Goal: Task Accomplishment & Management: Use online tool/utility

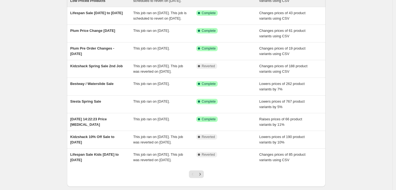
scroll to position [91, 0]
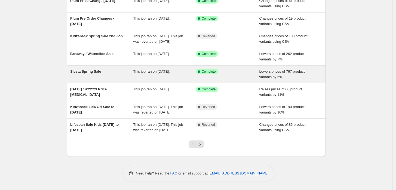
click at [90, 74] on span "Siesta Spring Sale" at bounding box center [85, 71] width 31 height 4
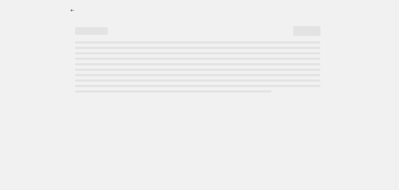
select select "percentage"
select select "no_change"
select select "vendor"
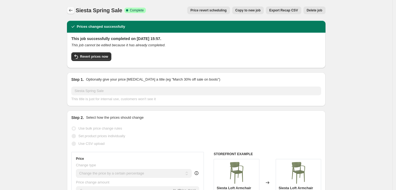
click at [70, 13] on icon "Price change jobs" at bounding box center [70, 10] width 5 height 5
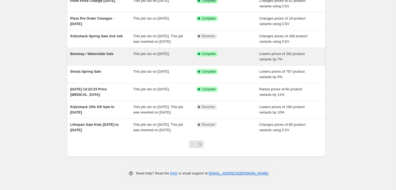
scroll to position [117, 0]
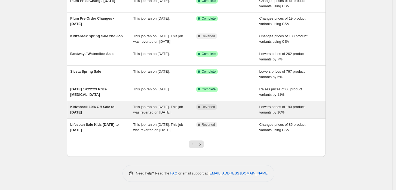
click at [101, 105] on span "Kidzshack 10% Off Sale to [DATE]" at bounding box center [92, 110] width 44 height 10
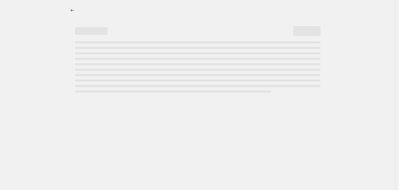
select select "percentage"
select select "no_change"
select select "vendor"
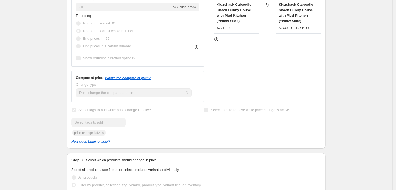
scroll to position [242, 0]
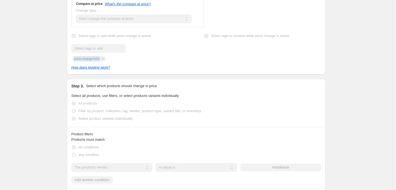
drag, startPoint x: 104, startPoint y: 59, endPoint x: 76, endPoint y: 61, distance: 28.4
click at [76, 61] on div "Submit price-change-kidz" at bounding box center [129, 52] width 117 height 17
copy span "price-change-kidz"
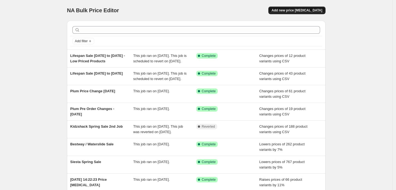
click at [293, 9] on span "Add new price [MEDICAL_DATA]" at bounding box center [297, 10] width 51 height 4
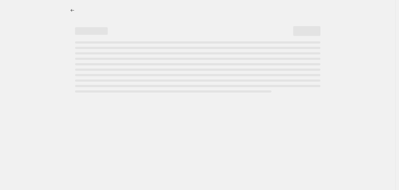
select select "percentage"
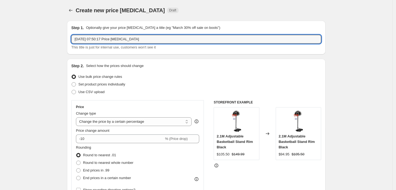
drag, startPoint x: 139, startPoint y: 40, endPoint x: 16, endPoint y: 29, distance: 123.2
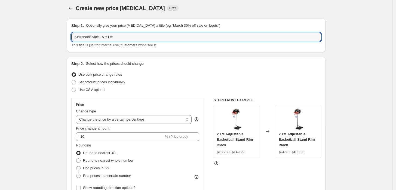
scroll to position [60, 0]
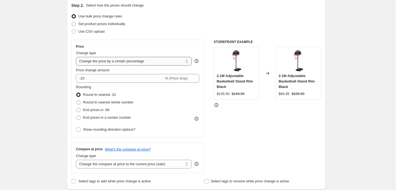
type input "Kidzshack Sale - 5% Off"
click at [92, 63] on select "Change the price to a certain amount Change the price by a certain amount Chang…" at bounding box center [134, 61] width 116 height 9
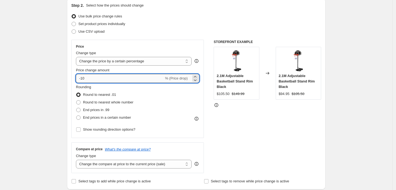
click at [93, 81] on input "-10" at bounding box center [120, 78] width 88 height 9
drag, startPoint x: 91, startPoint y: 79, endPoint x: 83, endPoint y: 80, distance: 8.2
click at [83, 80] on input "-10" at bounding box center [120, 78] width 88 height 9
drag, startPoint x: 86, startPoint y: 76, endPoint x: 82, endPoint y: 76, distance: 4.2
click at [82, 76] on input "-6" at bounding box center [120, 78] width 88 height 9
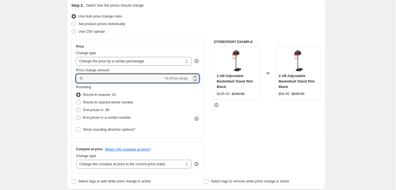
type input "-5"
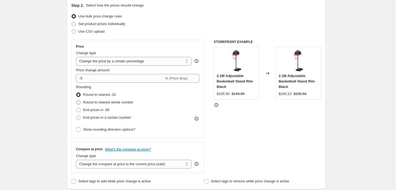
click at [80, 104] on span at bounding box center [78, 102] width 4 height 4
click at [76, 100] on input "Round to nearest whole number" at bounding box center [76, 100] width 0 height 0
radio input "true"
click at [79, 131] on input "Show rounding direction options?" at bounding box center [78, 129] width 4 height 4
checkbox input "true"
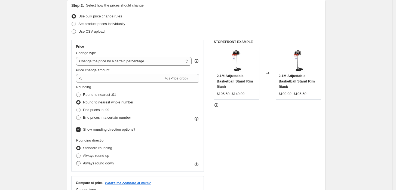
click at [79, 162] on span at bounding box center [78, 163] width 4 height 4
click at [76, 161] on input "Always round down" at bounding box center [76, 161] width 0 height 0
radio input "true"
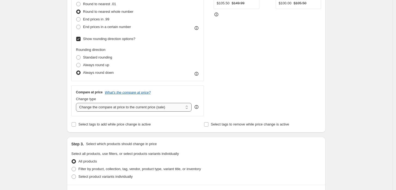
click at [97, 107] on select "Change the compare at price to the current price (sale) Change the compare at p…" at bounding box center [134, 107] width 116 height 9
select select "no_change"
click at [77, 103] on select "Change the compare at price to the current price (sale) Change the compare at p…" at bounding box center [134, 107] width 116 height 9
click at [76, 124] on input "Select tags to add while price change is active" at bounding box center [74, 124] width 4 height 4
checkbox input "true"
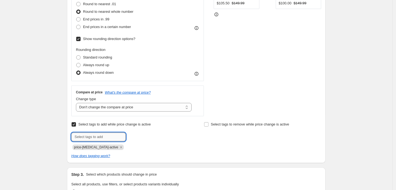
click at [96, 134] on input "text" at bounding box center [98, 137] width 54 height 9
click at [119, 147] on icon "Remove price-change-job-active" at bounding box center [121, 147] width 5 height 5
click at [113, 153] on div "How does tagging work?" at bounding box center [196, 155] width 250 height 5
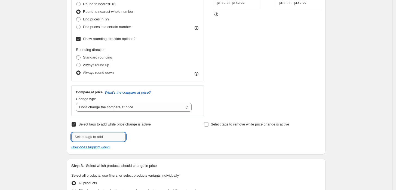
click at [109, 136] on input "text" at bounding box center [98, 137] width 54 height 9
paste input "price-change-kidz"
click at [105, 136] on input "price-change-kidz1" at bounding box center [98, 137] width 54 height 9
type input "price-change-kidz1"
click at [143, 138] on span "price-change..." at bounding box center [149, 136] width 23 height 4
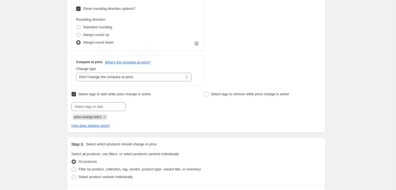
scroll to position [272, 0]
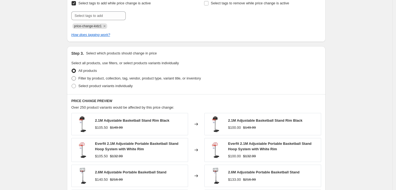
click at [110, 78] on span "Filter by product, collection, tag, vendor, product type, variant title, or inv…" at bounding box center [139, 78] width 123 height 4
click at [72, 76] on input "Filter by product, collection, tag, vendor, product type, variant title, or inv…" at bounding box center [72, 76] width 0 height 0
radio input "true"
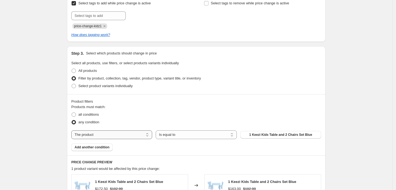
click at [116, 131] on select "The product The product's collection The product's tag The product's vendor The…" at bounding box center [111, 134] width 81 height 9
select select "vendor"
click at [264, 135] on button "ActiveGo" at bounding box center [280, 135] width 81 height 8
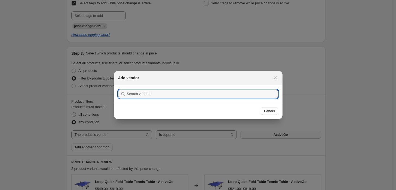
scroll to position [0, 0]
type input "j"
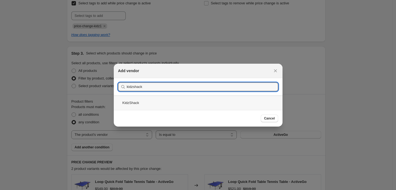
type input "kidzshack"
click at [135, 104] on div "KidzShack" at bounding box center [198, 103] width 169 height 14
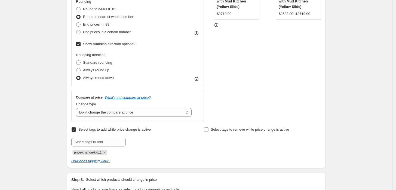
scroll to position [61, 0]
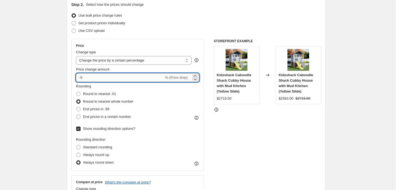
drag, startPoint x: 87, startPoint y: 77, endPoint x: 83, endPoint y: 77, distance: 3.8
click at [83, 77] on input "-5" at bounding box center [120, 77] width 88 height 9
type input "-6"
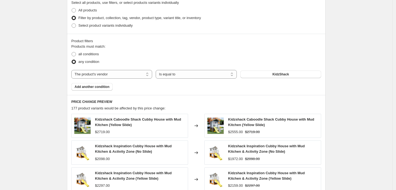
scroll to position [485, 0]
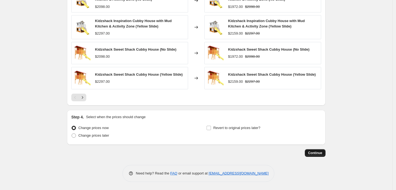
click at [317, 149] on button "Continue" at bounding box center [315, 153] width 21 height 8
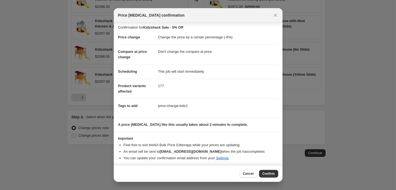
scroll to position [3, 0]
click at [266, 171] on button "Confirm" at bounding box center [268, 174] width 19 height 8
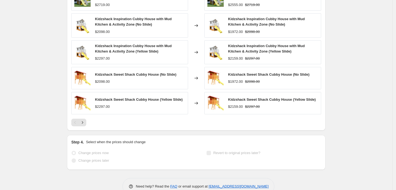
scroll to position [499, 0]
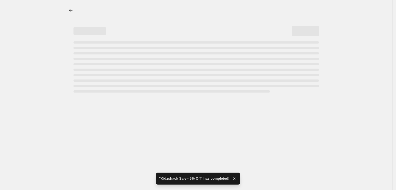
select select "percentage"
select select "no_change"
select select "vendor"
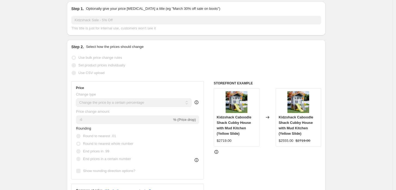
scroll to position [121, 0]
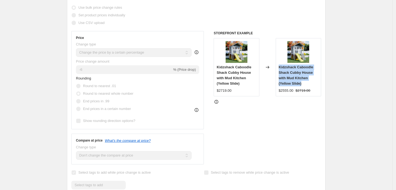
drag, startPoint x: 280, startPoint y: 67, endPoint x: 304, endPoint y: 83, distance: 29.0
click at [304, 83] on div "Kidzshack Caboodle Shack Cubby House with Mud Kitchen (Yellow Slide)" at bounding box center [298, 76] width 39 height 22
copy span "Kidzshack Caboodle Shack Cubby House with Mud Kitchen (Yellow Slide)"
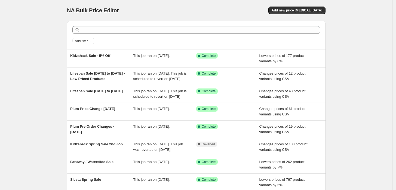
click at [37, 93] on div "NA Bulk Price Editor. This page is ready NA Bulk Price Editor Add new price cha…" at bounding box center [196, 140] width 393 height 280
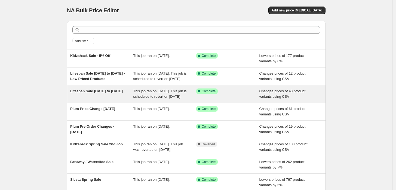
click at [105, 93] on div "Lifespan Sale 15th to 31st Oct This job ran on 14 October 2025. This job is sch…" at bounding box center [196, 93] width 259 height 17
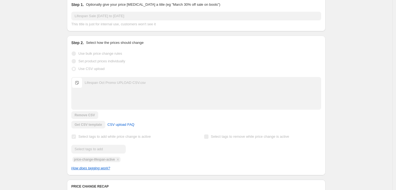
scroll to position [121, 0]
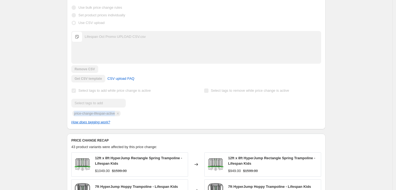
drag, startPoint x: 117, startPoint y: 118, endPoint x: 72, endPoint y: 117, distance: 44.9
click at [72, 117] on div "Step 2. Select how the prices should change Use bulk price change rules Set pro…" at bounding box center [196, 60] width 259 height 140
copy span "price-change-lifespan-active"
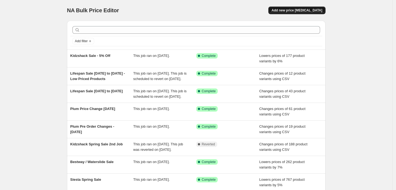
click at [284, 10] on button "Add new price [MEDICAL_DATA]" at bounding box center [296, 11] width 57 height 8
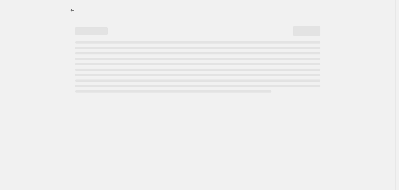
select select "percentage"
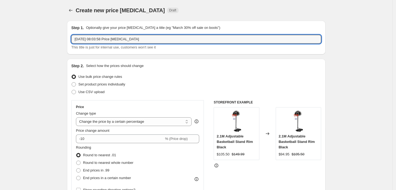
drag, startPoint x: 156, startPoint y: 38, endPoint x: 34, endPoint y: 32, distance: 122.1
type input "Armadale Lifespan Oct Sale"
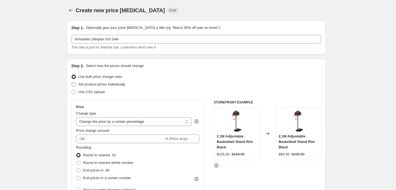
click at [88, 84] on span "Set product prices individually" at bounding box center [101, 84] width 47 height 4
click at [72, 82] on input "Set product prices individually" at bounding box center [72, 82] width 0 height 0
radio input "true"
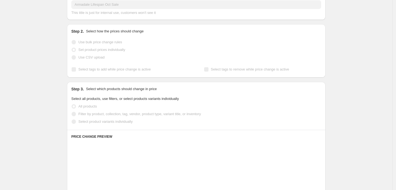
scroll to position [60, 0]
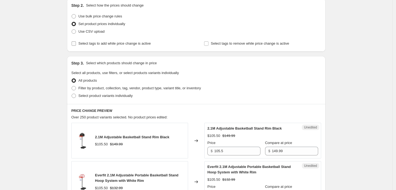
click at [115, 43] on span "Select tags to add while price change is active" at bounding box center [114, 43] width 72 height 4
click at [76, 43] on input "Select tags to add while price change is active" at bounding box center [74, 43] width 4 height 4
checkbox input "true"
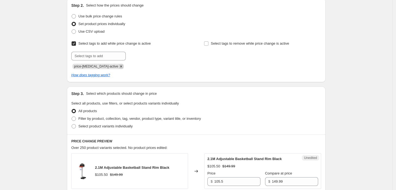
click at [119, 65] on icon "Remove price-change-job-active" at bounding box center [121, 66] width 5 height 5
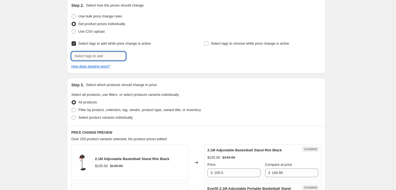
click at [121, 56] on input "text" at bounding box center [98, 56] width 54 height 9
paste input "price-change-lifespan-active"
type input "price-change-lifespan-active"
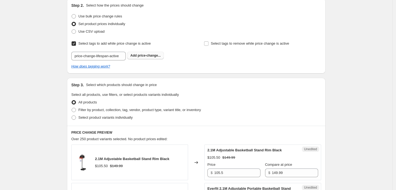
click at [131, 57] on button "Add price-change..." at bounding box center [145, 56] width 37 height 8
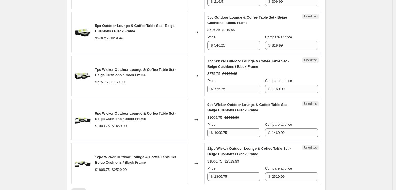
scroll to position [963, 0]
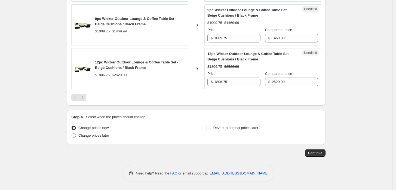
click at [249, 132] on div "Revert to original prices later?" at bounding box center [263, 132] width 115 height 16
click at [248, 129] on span "Revert to original prices later?" at bounding box center [236, 128] width 47 height 4
click at [211, 129] on input "Revert to original prices later?" at bounding box center [209, 128] width 4 height 4
checkbox input "true"
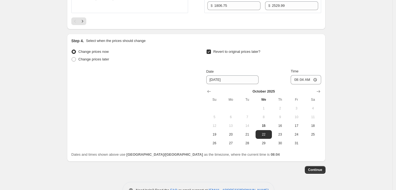
scroll to position [1056, 0]
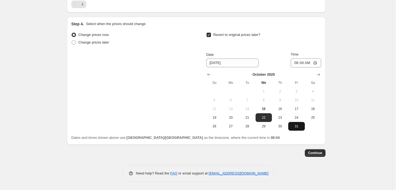
click at [293, 129] on button "31" at bounding box center [296, 126] width 16 height 9
type input "[DATE]"
click at [296, 63] on input "08:04" at bounding box center [306, 62] width 30 height 9
type input "23:00"
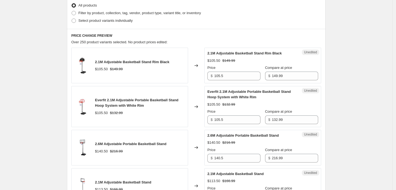
scroll to position [58, 0]
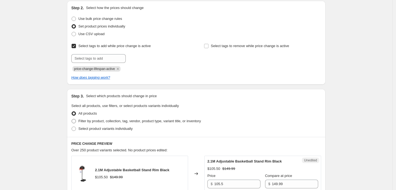
click at [123, 123] on span "Filter by product, collection, tag, vendor, product type, variant title, or inv…" at bounding box center [139, 121] width 123 height 4
click at [72, 119] on input "Filter by product, collection, tag, vendor, product type, variant title, or inv…" at bounding box center [72, 119] width 0 height 0
radio input "true"
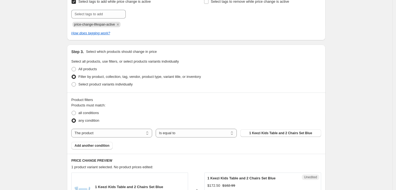
scroll to position [149, 0]
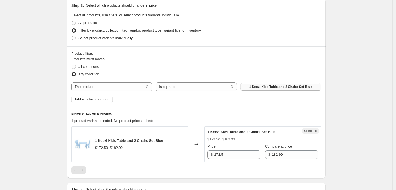
click at [261, 87] on span "1 Keezi Kids Table and 2 Chairs Set Blue" at bounding box center [280, 87] width 63 height 4
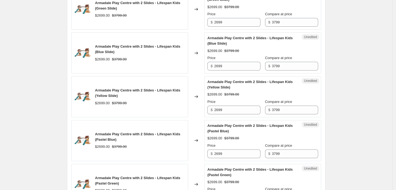
scroll to position [233, 0]
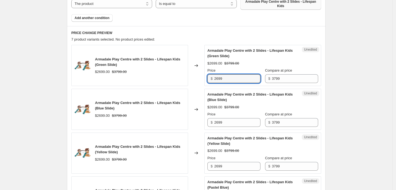
drag, startPoint x: 231, startPoint y: 74, endPoint x: 197, endPoint y: 74, distance: 33.8
click at [197, 74] on div "Armadale Play Centre with 2 Slides - Lifespan Kids (Green Slide) $2699.00 $3799…" at bounding box center [196, 65] width 250 height 41
paste input "349.00"
type input "2349.00"
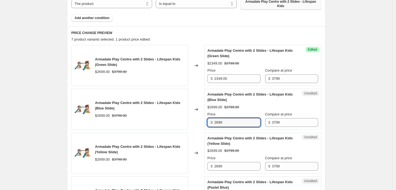
drag, startPoint x: 231, startPoint y: 119, endPoint x: 200, endPoint y: 117, distance: 31.1
click at [200, 117] on div "Armadale Play Centre with 2 Slides - Lifespan Kids (Blue Slide) $2699.00 $3799.…" at bounding box center [196, 109] width 250 height 41
paste input "349.00"
type input "2349.00"
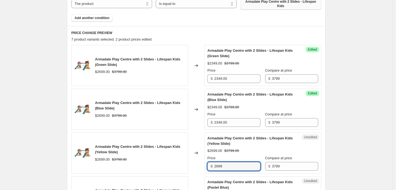
drag, startPoint x: 223, startPoint y: 162, endPoint x: 186, endPoint y: 160, distance: 37.9
click at [186, 160] on div "Armadale Play Centre with 2 Slides - Lifespan Kids (Yellow Slide) $2699.00 $379…" at bounding box center [196, 153] width 250 height 41
paste input "349.00"
type input "2349.00"
click at [207, 103] on div "Success Edited Armadale Play Centre with 2 Slides - Lifespan Kids (Blue Slide) …" at bounding box center [262, 109] width 117 height 41
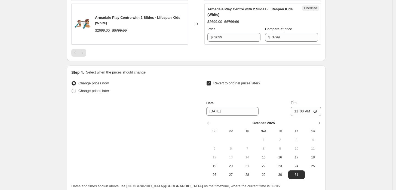
scroll to position [582, 0]
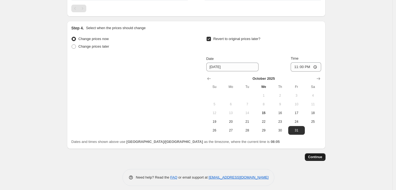
click at [318, 156] on button "Continue" at bounding box center [315, 157] width 21 height 8
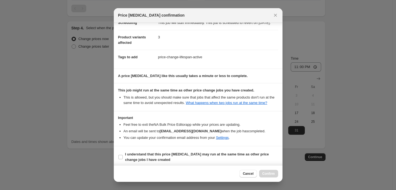
scroll to position [24, 0]
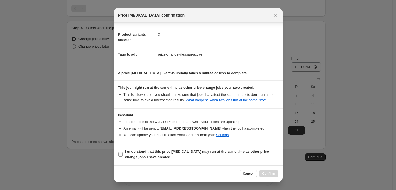
click at [175, 152] on b "I understand that this price [MEDICAL_DATA] may run at the same time as other p…" at bounding box center [197, 154] width 144 height 10
click at [123, 152] on input "I understand that this price [MEDICAL_DATA] may run at the same time as other p…" at bounding box center [120, 154] width 4 height 4
checkbox input "true"
click at [266, 173] on span "Confirm" at bounding box center [268, 174] width 13 height 4
